Goal: Information Seeking & Learning: Learn about a topic

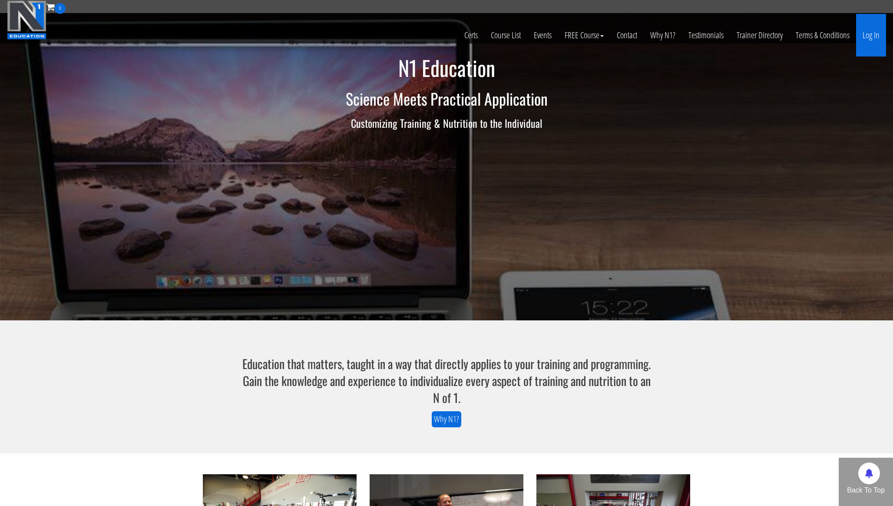
click at [869, 30] on link "Log In" at bounding box center [871, 35] width 30 height 43
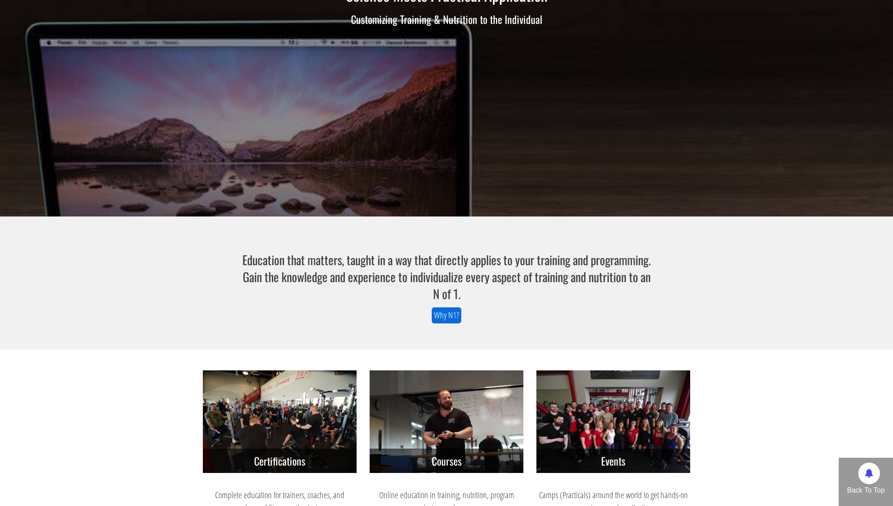
scroll to position [157, 0]
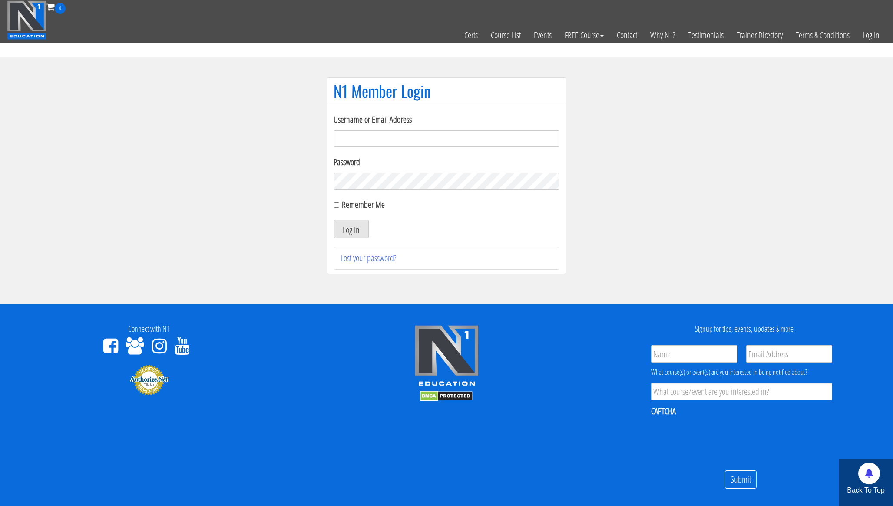
click at [440, 137] on input "Username or Email Address" at bounding box center [447, 138] width 226 height 17
type input "[EMAIL_ADDRESS][DOMAIN_NAME]"
click at [359, 222] on button "Log In" at bounding box center [351, 229] width 35 height 18
click at [351, 230] on button "Log In" at bounding box center [351, 229] width 35 height 18
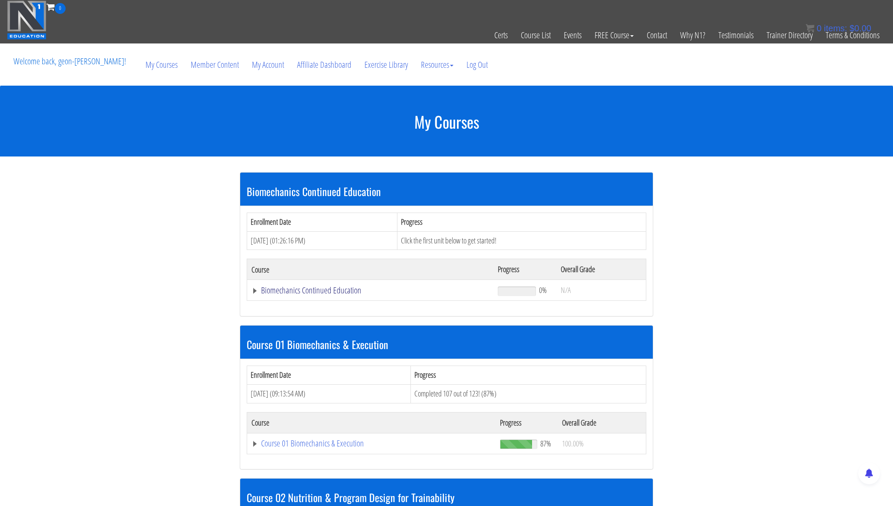
click at [321, 291] on link "Biomechanics Continued Education" at bounding box center [370, 290] width 238 height 9
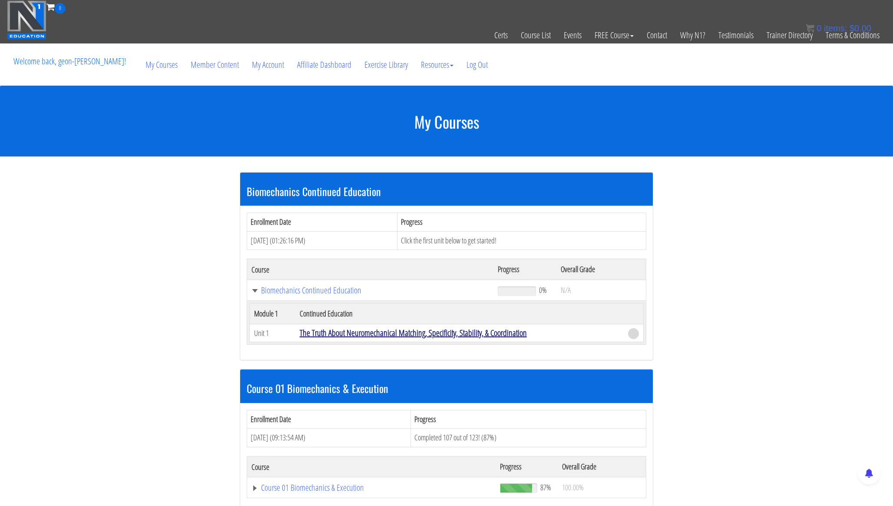
click at [374, 331] on link "The Truth About Neuromechanical Matching, Specificity, Stability, & Coordination" at bounding box center [413, 333] width 227 height 12
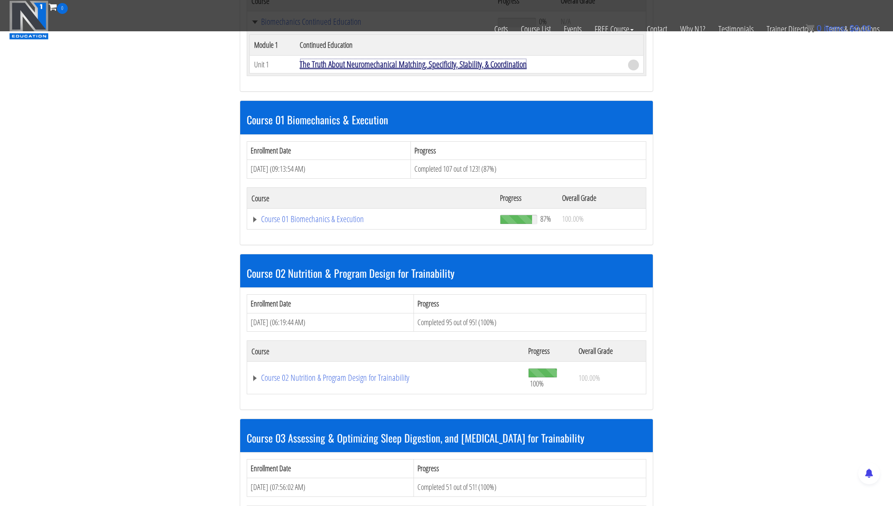
scroll to position [228, 0]
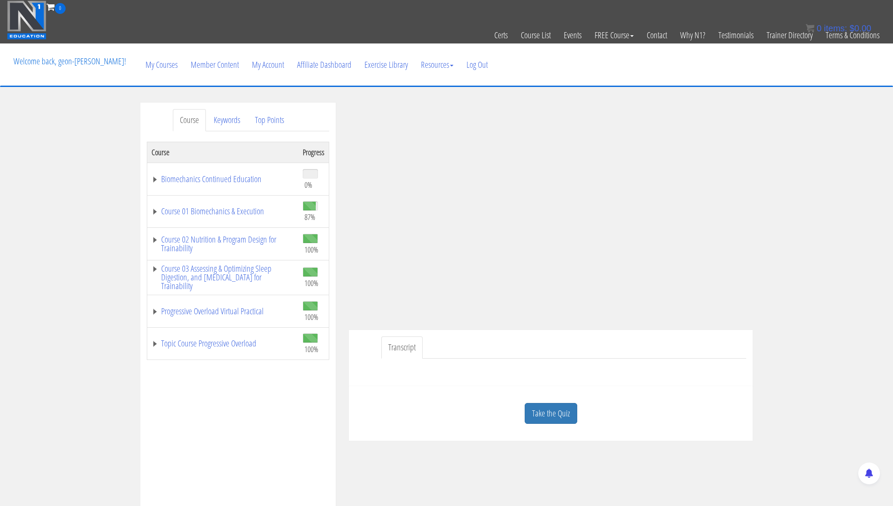
click at [836, 260] on div "Course Keywords Top Points Course Progress Biomechanics Continued Education 0% …" at bounding box center [446, 348] width 893 height 491
click at [774, 361] on div "Course Keywords Top Points Course Progress Biomechanics Continued Education 0% …" at bounding box center [446, 348] width 893 height 491
click at [651, 375] on div at bounding box center [550, 368] width 391 height 21
click at [202, 212] on link "Course 01 Biomechanics & Execution" at bounding box center [223, 211] width 142 height 9
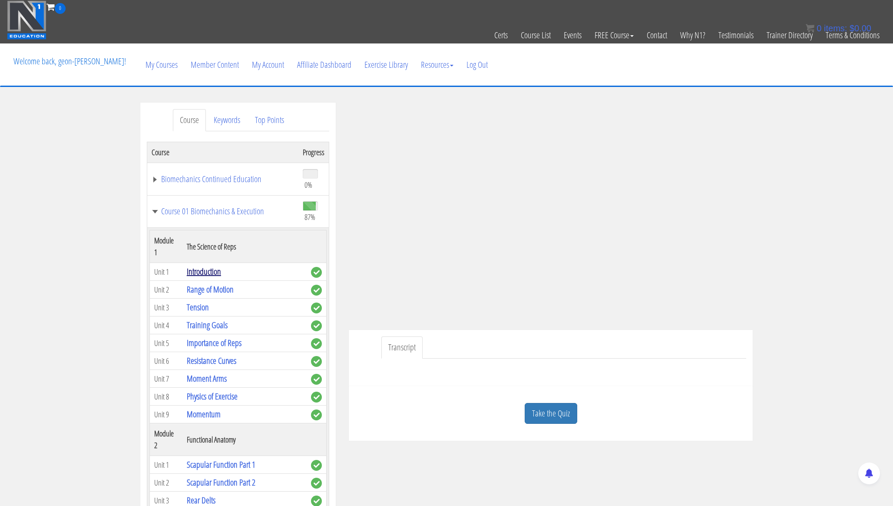
click at [212, 265] on link "Introduction" at bounding box center [204, 271] width 34 height 12
click at [205, 283] on link "Range of Motion" at bounding box center [210, 289] width 47 height 12
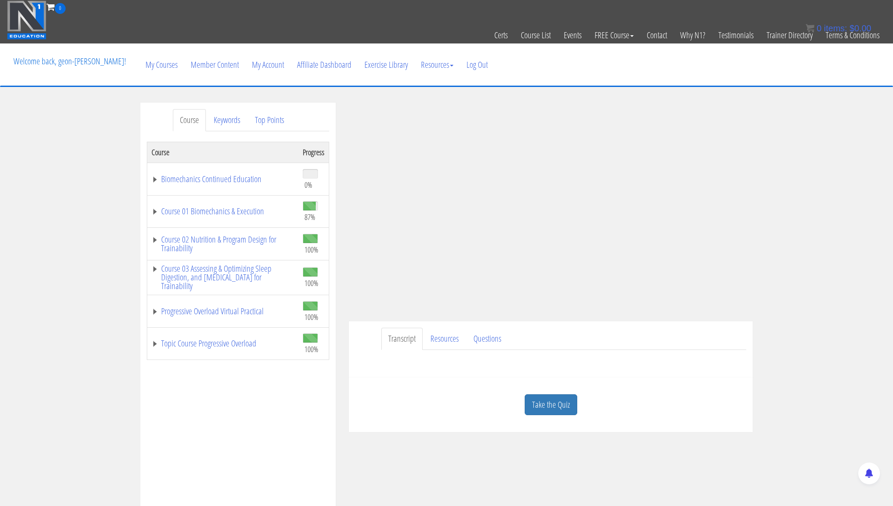
click at [218, 218] on td "Course 01 Biomechanics & Execution" at bounding box center [223, 211] width 152 height 33
click at [228, 212] on link "Course 01 Biomechanics & Execution" at bounding box center [223, 211] width 142 height 9
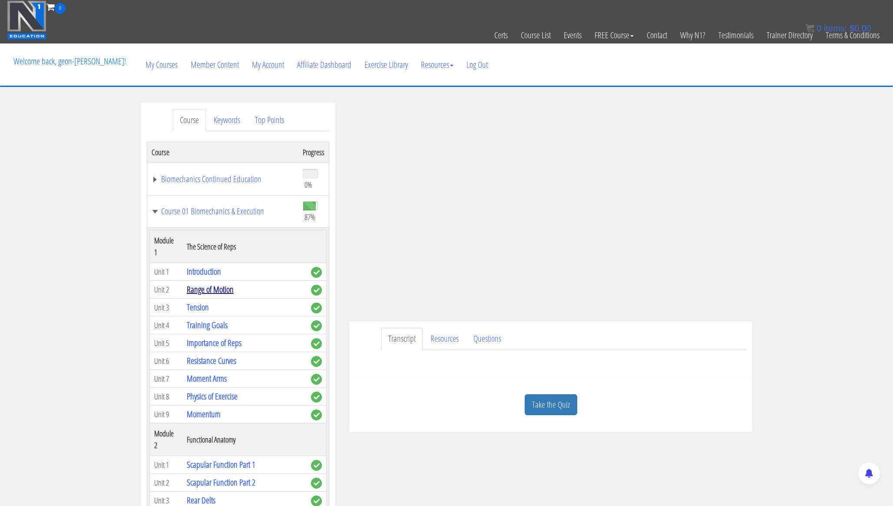
click at [216, 283] on link "Range of Motion" at bounding box center [210, 289] width 47 height 12
